Goal: Find specific page/section: Find specific page/section

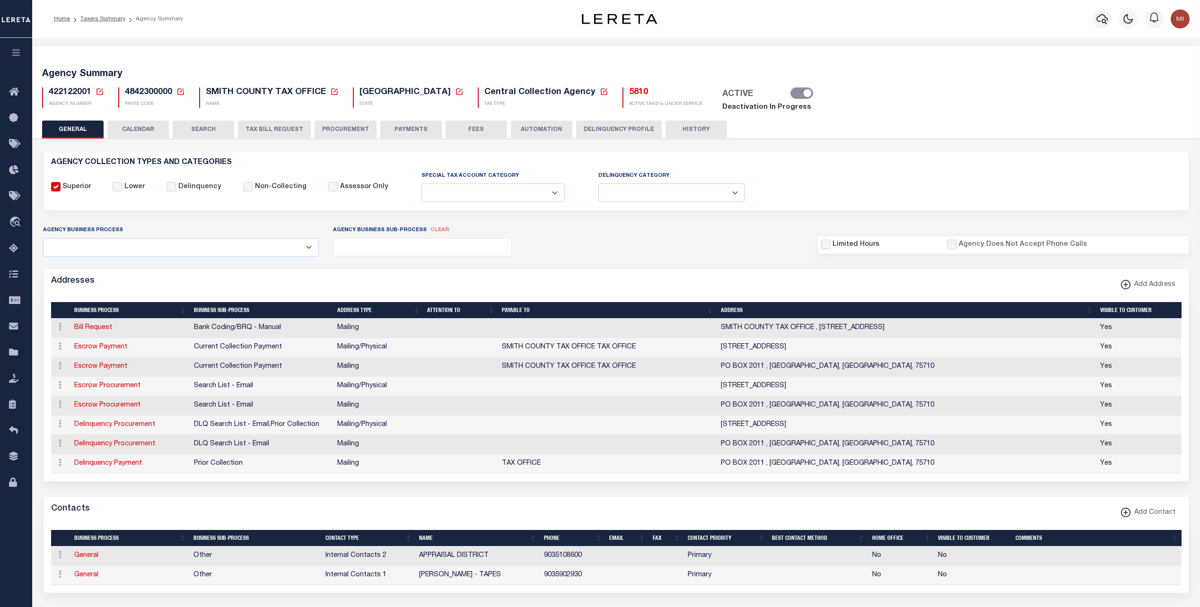
select select
click at [15, 48] on button "button" at bounding box center [16, 54] width 32 height 32
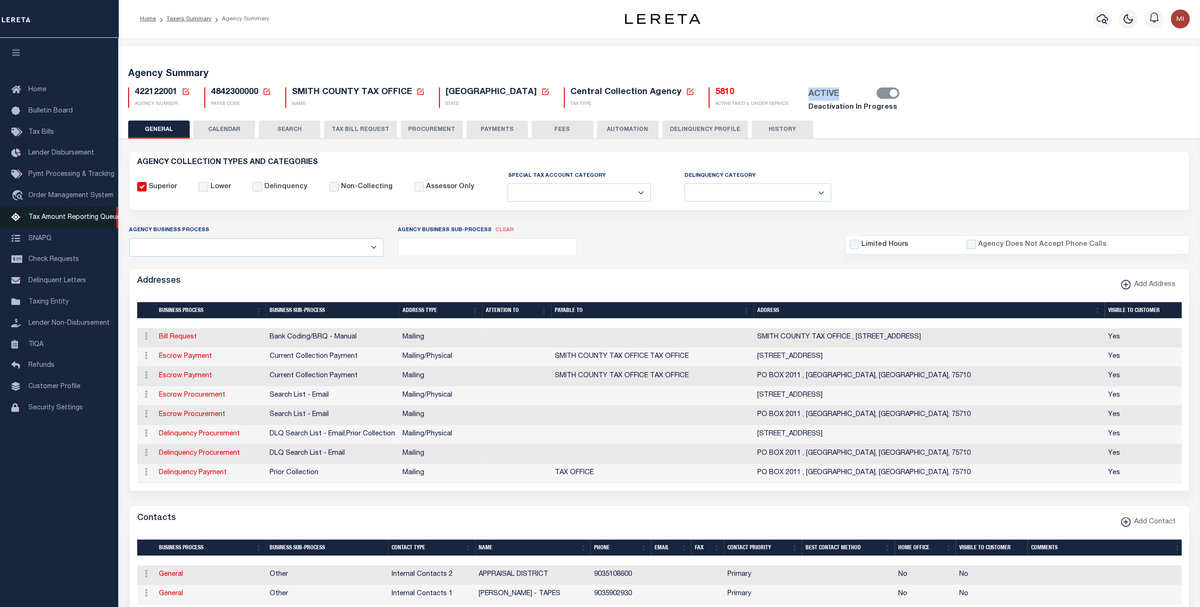
click at [67, 221] on span "Tax Amount Reporting Queue" at bounding box center [74, 217] width 92 height 7
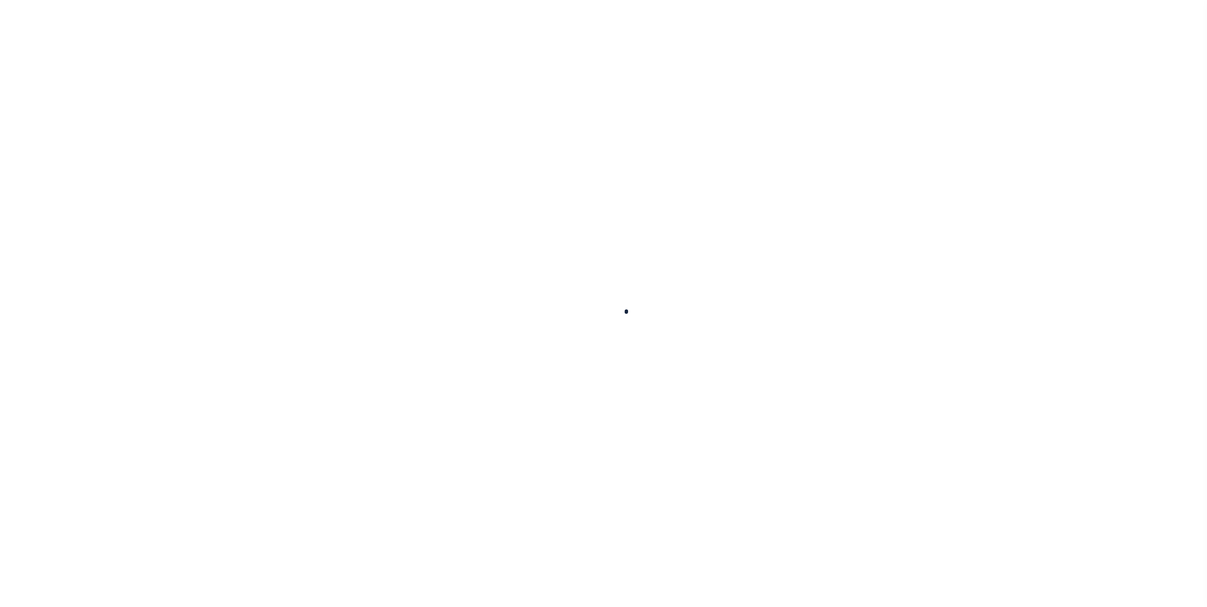
select select "100"
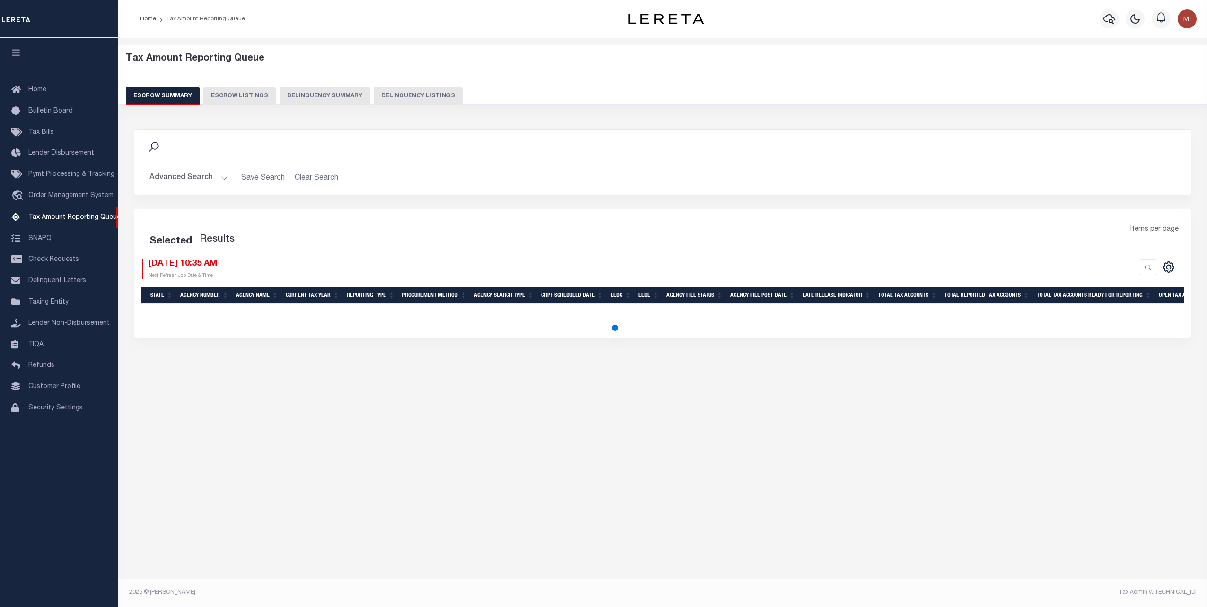
select select "100"
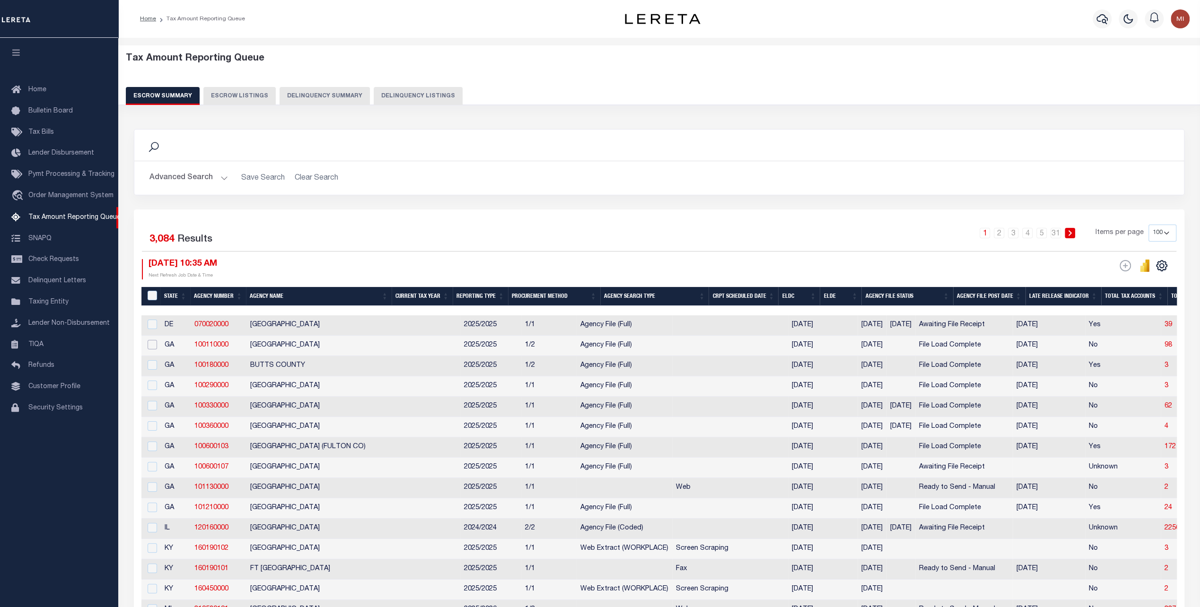
click at [151, 343] on input "checkbox" at bounding box center [152, 344] width 9 height 9
checkbox input "true"
